Goal: Find specific page/section: Find specific page/section

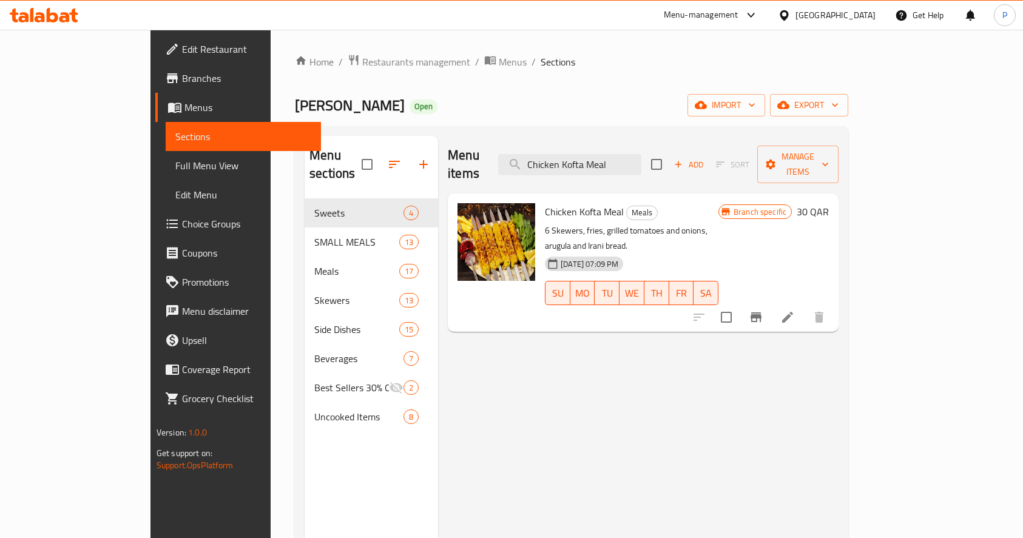
click at [313, 50] on div "Home / Restaurants management / Menus / Sections Lamazani Grill Open import exp…" at bounding box center [572, 369] width 602 height 678
click at [362, 55] on span "Restaurants management" at bounding box center [416, 62] width 108 height 15
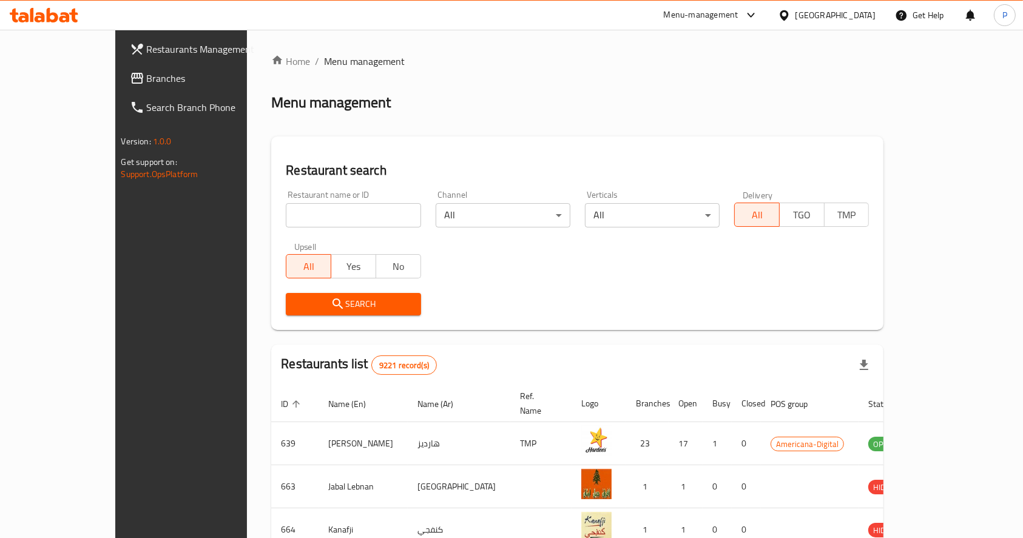
click at [311, 213] on input "search" at bounding box center [353, 215] width 135 height 24
type input "hot n cool"
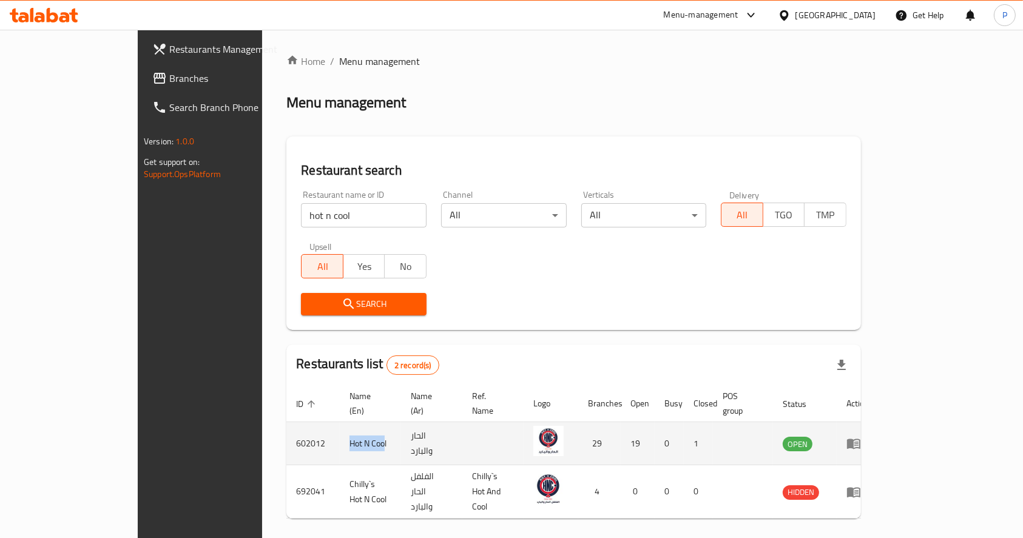
drag, startPoint x: 279, startPoint y: 426, endPoint x: 234, endPoint y: 429, distance: 45.6
click at [286, 429] on tr "602012 Hot N Cool الحار والبارد 29 19 0 1 OPEN" at bounding box center [582, 443] width 592 height 43
drag, startPoint x: 279, startPoint y: 429, endPoint x: 292, endPoint y: 429, distance: 13.3
click at [340, 429] on td "Hot N Cool" at bounding box center [370, 443] width 61 height 43
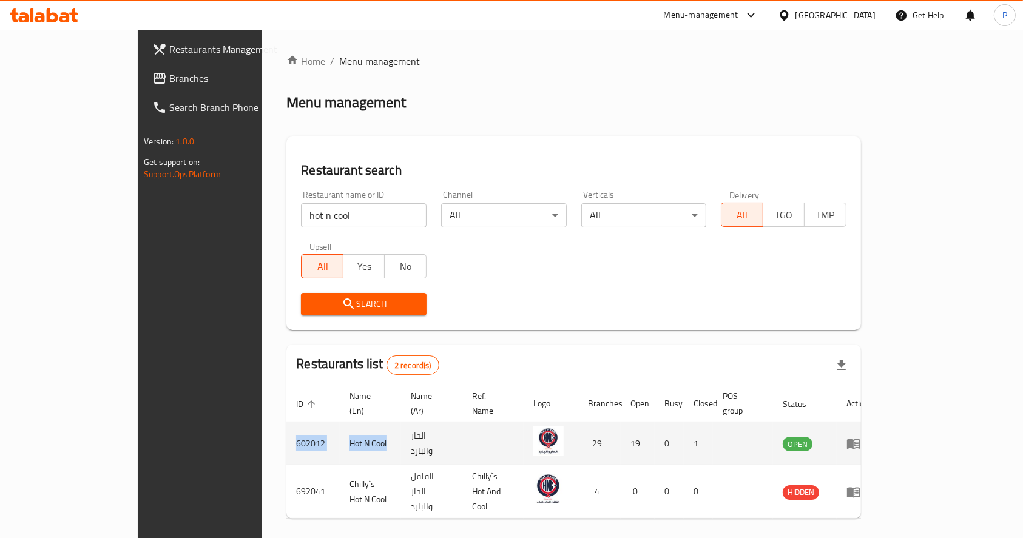
drag, startPoint x: 297, startPoint y: 429, endPoint x: 205, endPoint y: 432, distance: 92.2
click at [286, 432] on tr "602012 Hot N Cool الحار والبارد 29 19 0 1 OPEN" at bounding box center [582, 443] width 592 height 43
copy tr "602012 Hot N Cool"
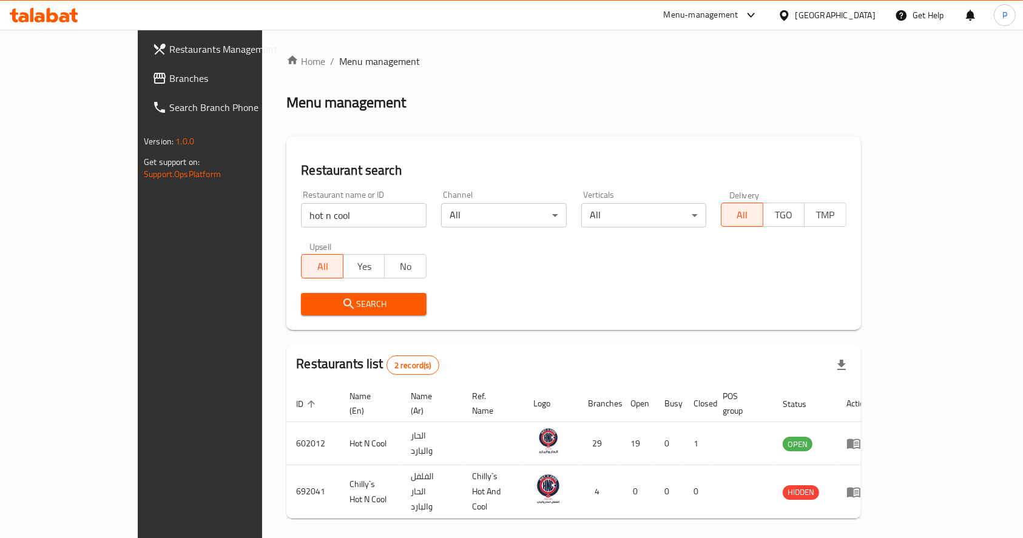
click at [402, 90] on div "Home / Menu management Menu management Restaurant search Restaurant name or ID …" at bounding box center [573, 307] width 574 height 506
